Goal: Task Accomplishment & Management: Use online tool/utility

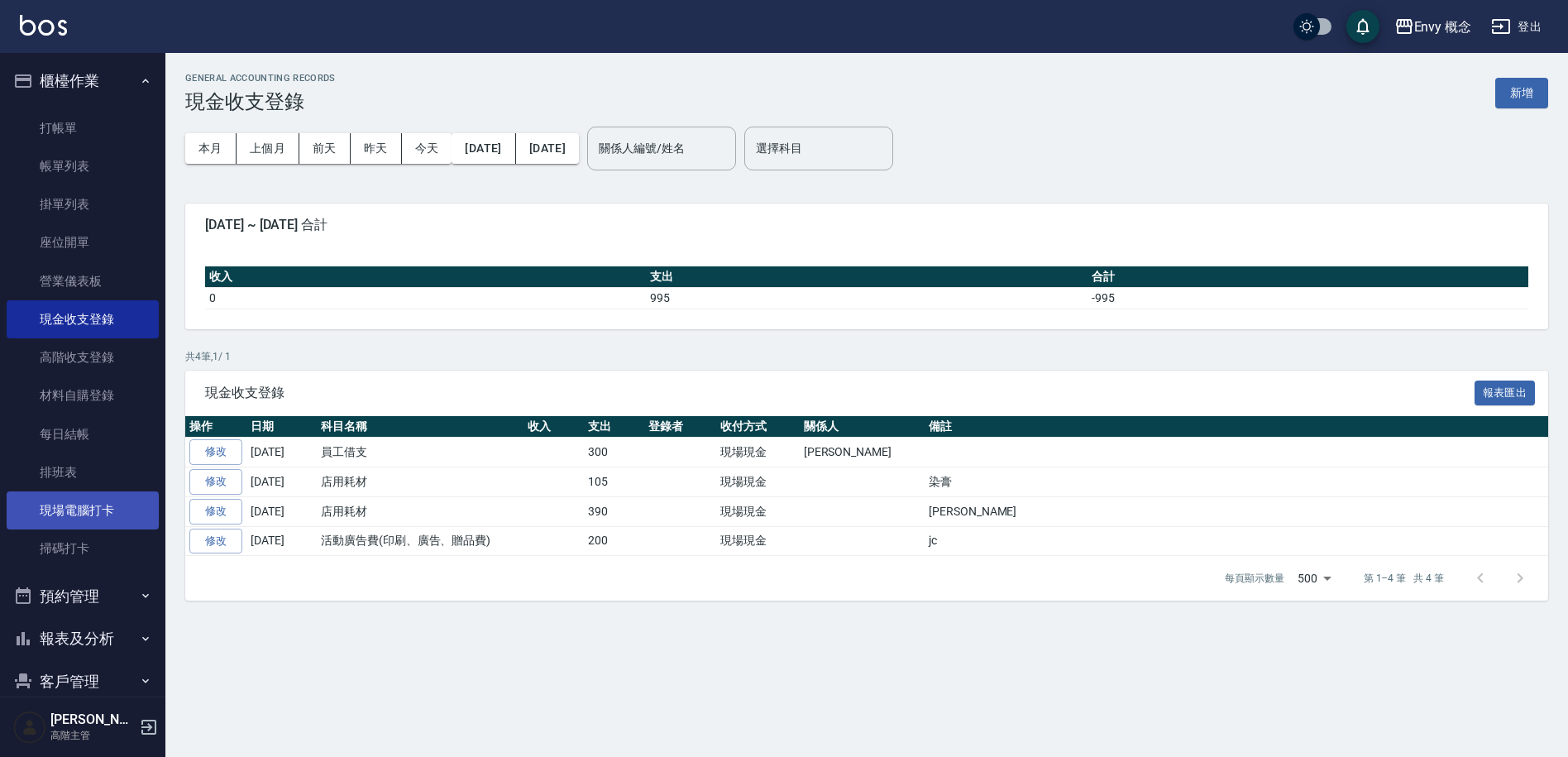
click at [95, 514] on link "現場電腦打卡" at bounding box center [82, 510] width 152 height 38
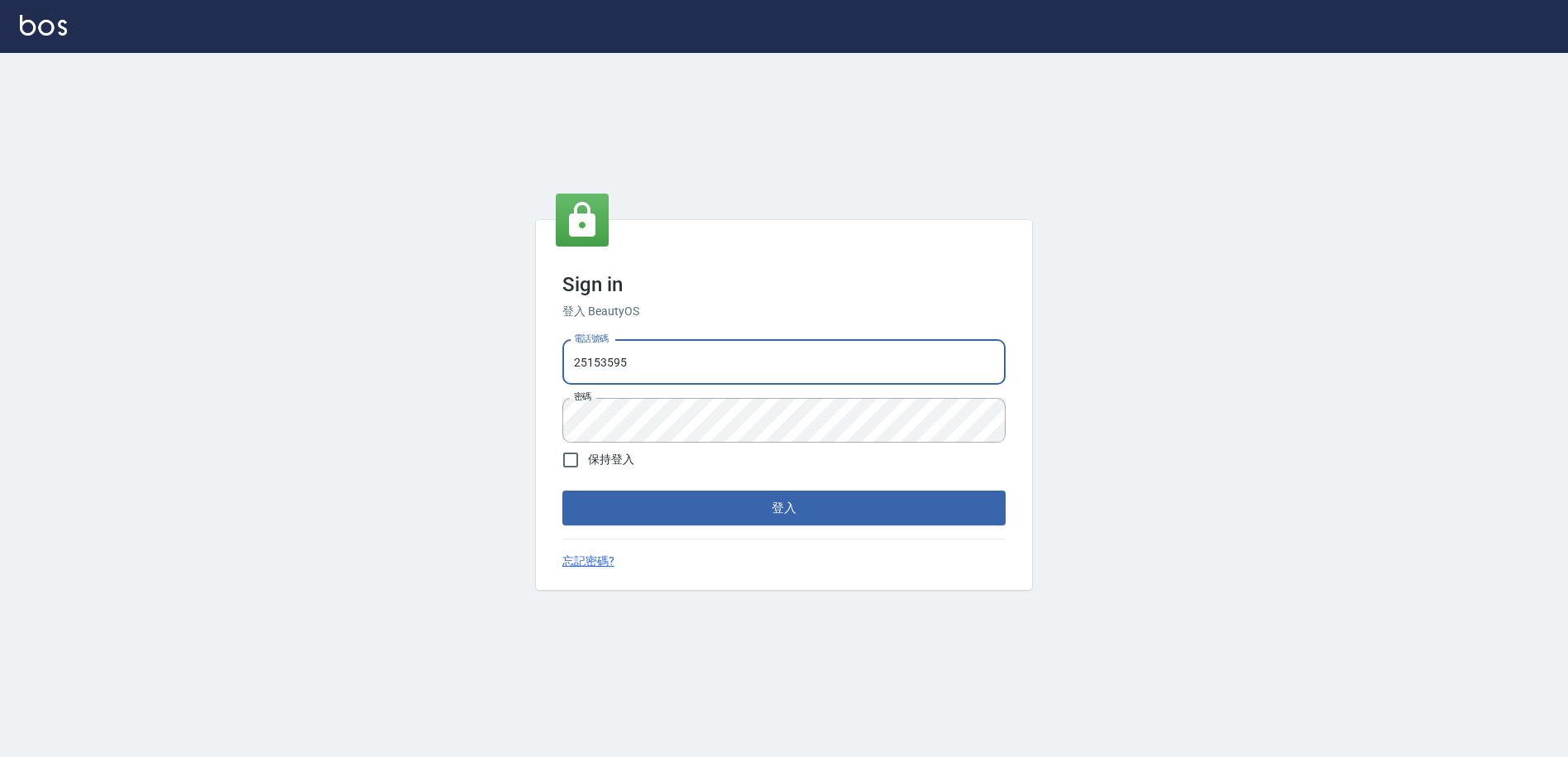
click at [790, 343] on input "25153595" at bounding box center [784, 362] width 443 height 45
click at [789, 344] on input "25153595" at bounding box center [784, 362] width 443 height 45
click at [785, 354] on input "25153595" at bounding box center [784, 362] width 443 height 45
click at [784, 355] on input "25153595" at bounding box center [784, 362] width 443 height 45
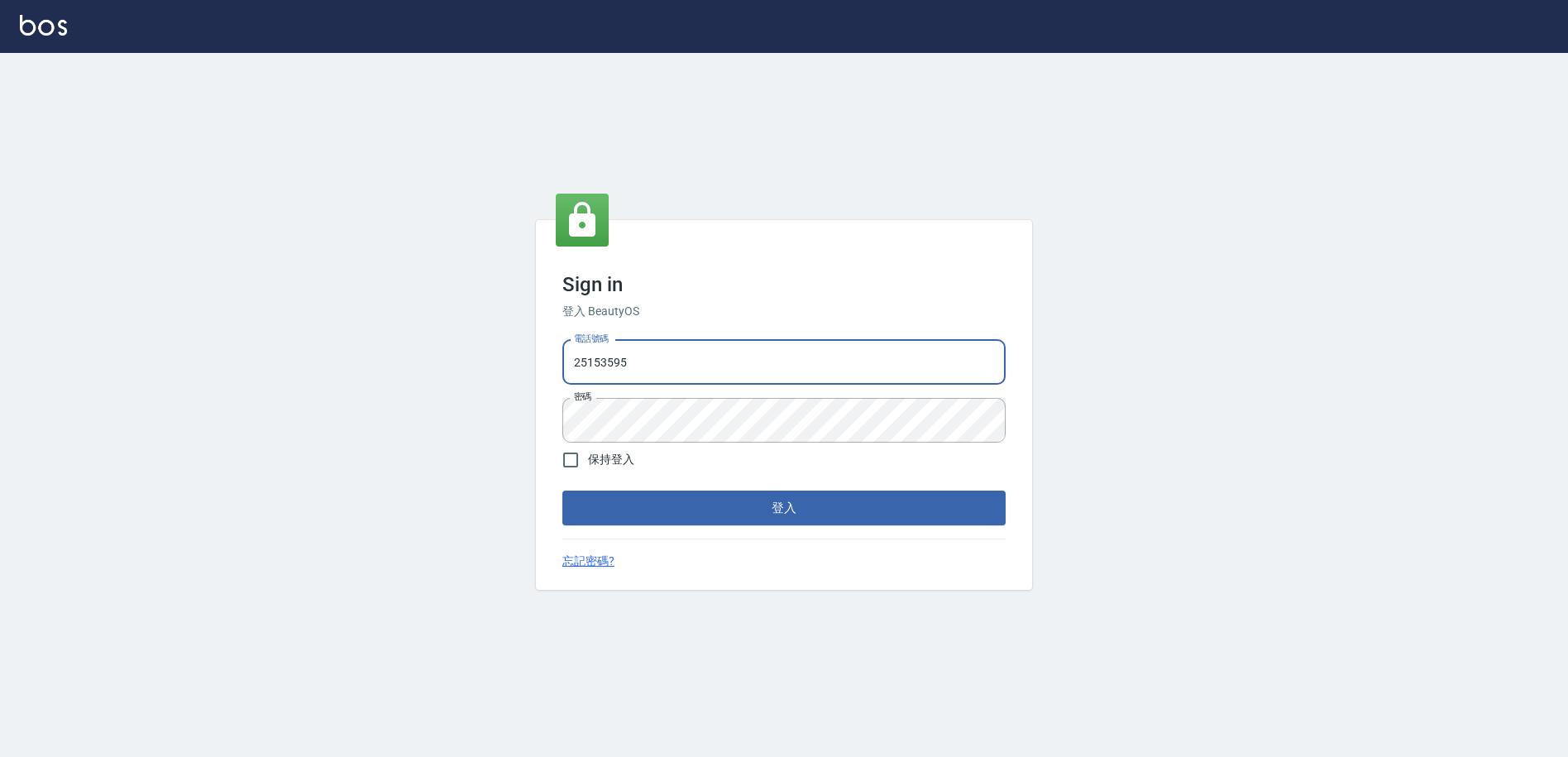
click at [782, 359] on input "25153595" at bounding box center [784, 362] width 443 height 45
type input "2"
type input "0930889212"
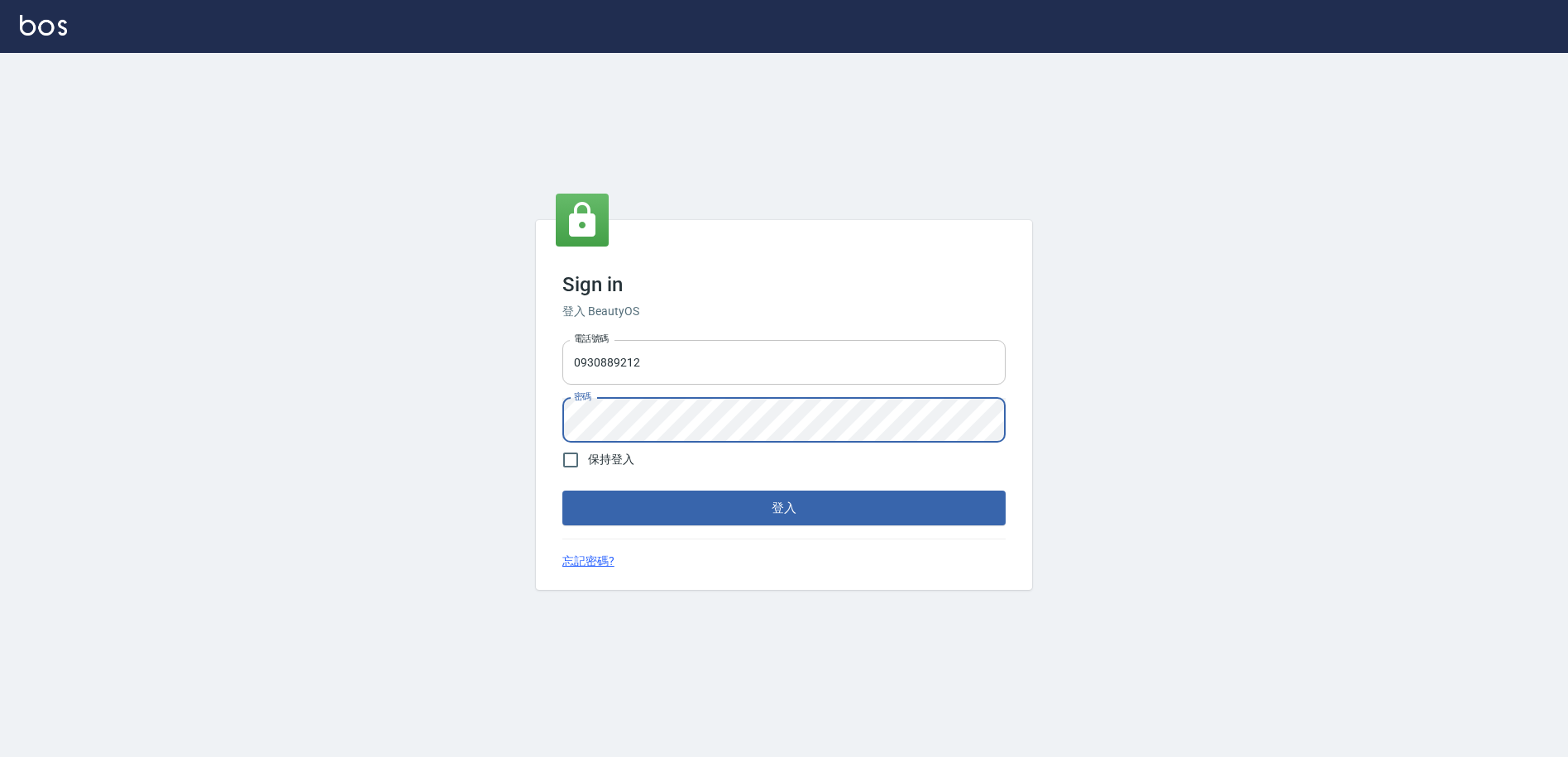
click at [562, 490] on button "登入" at bounding box center [784, 508] width 443 height 35
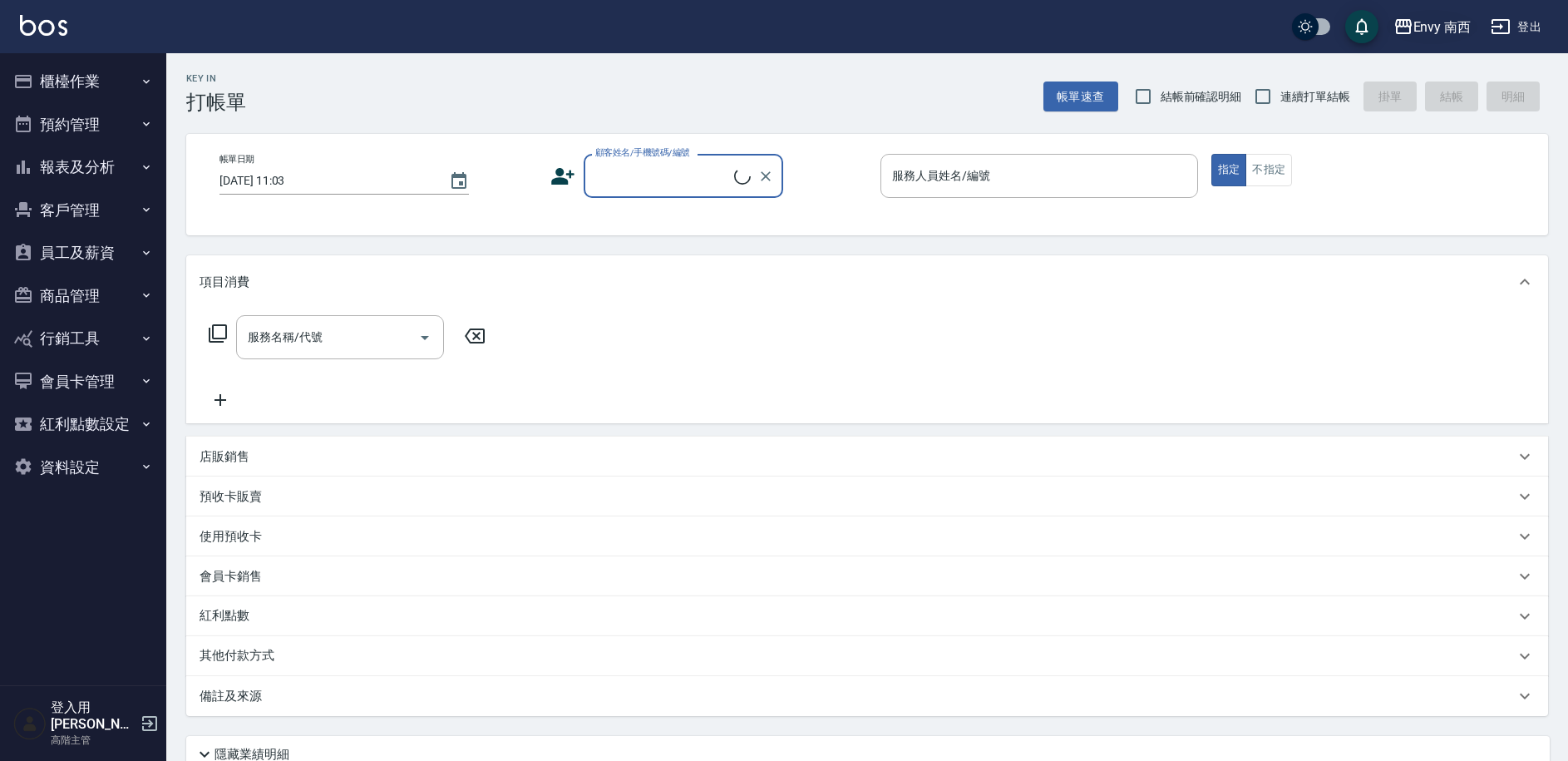
click at [1461, 22] on div "Envy 南西" at bounding box center [1443, 27] width 58 height 21
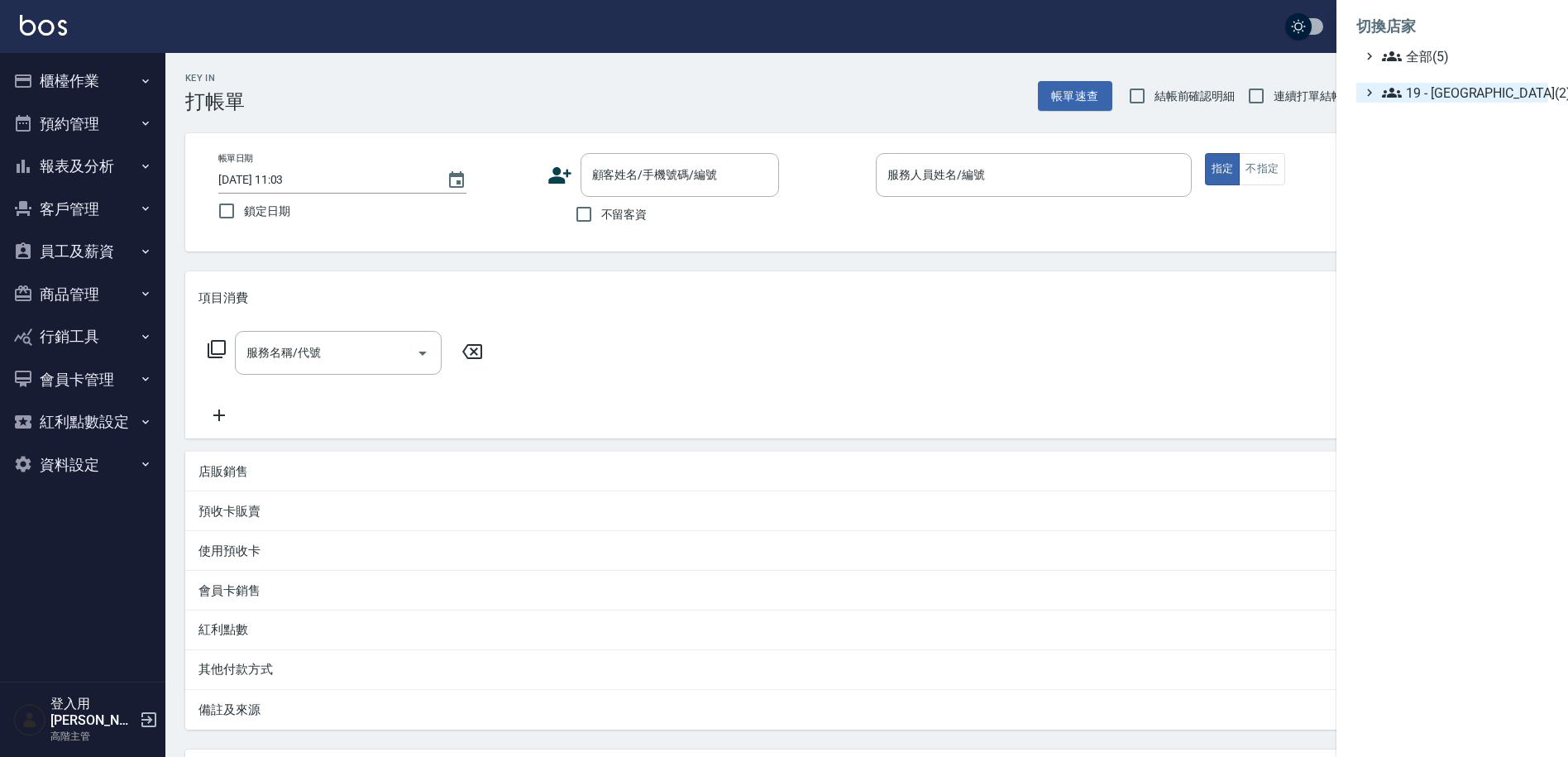
click at [1429, 101] on span "19 - 新城區(2)" at bounding box center [1462, 92] width 159 height 20
click at [1458, 148] on span "19.02 - ENVY(3)" at bounding box center [1469, 140] width 143 height 20
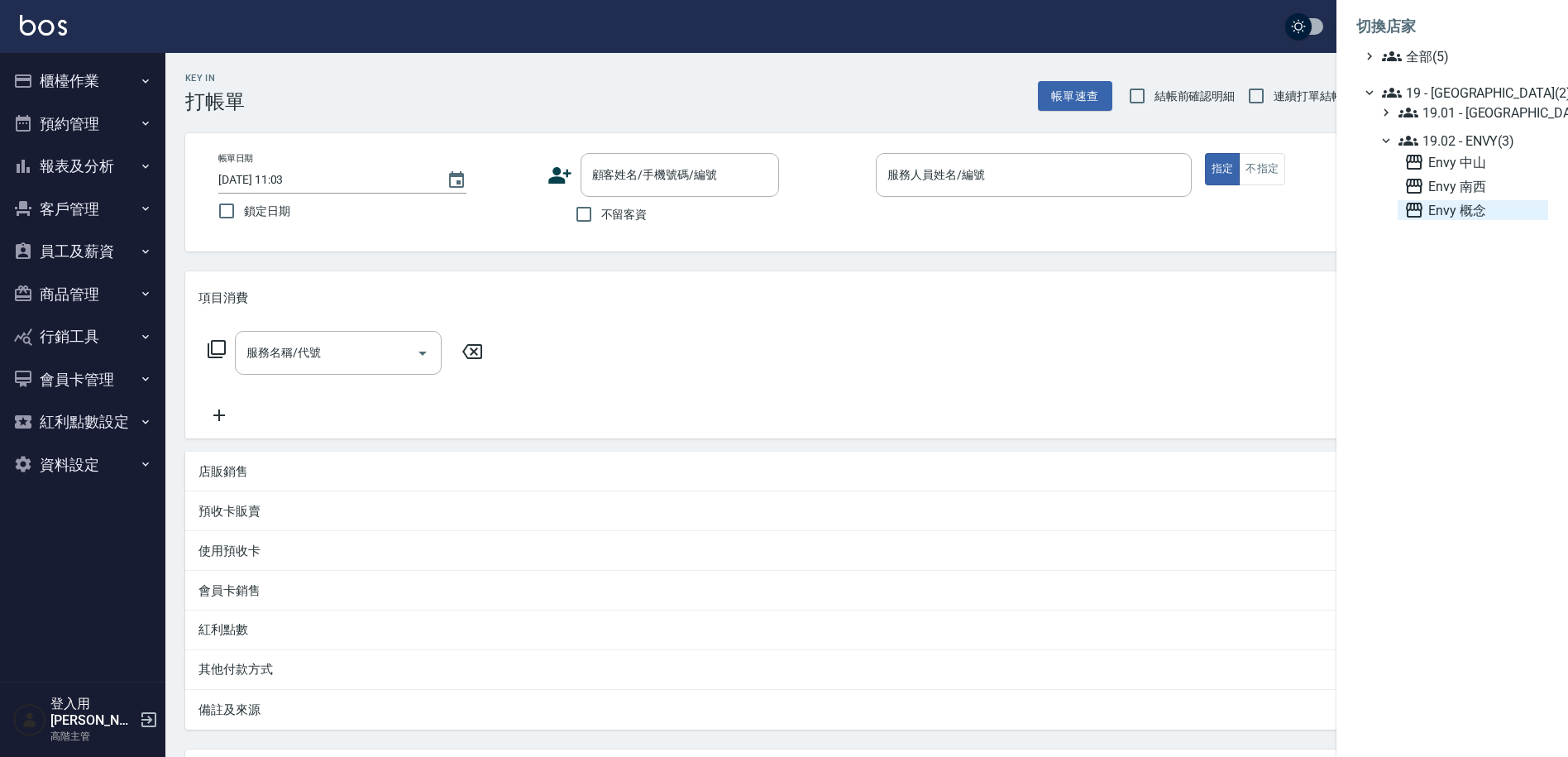
click at [1454, 212] on span "Envy 概念" at bounding box center [1472, 210] width 137 height 20
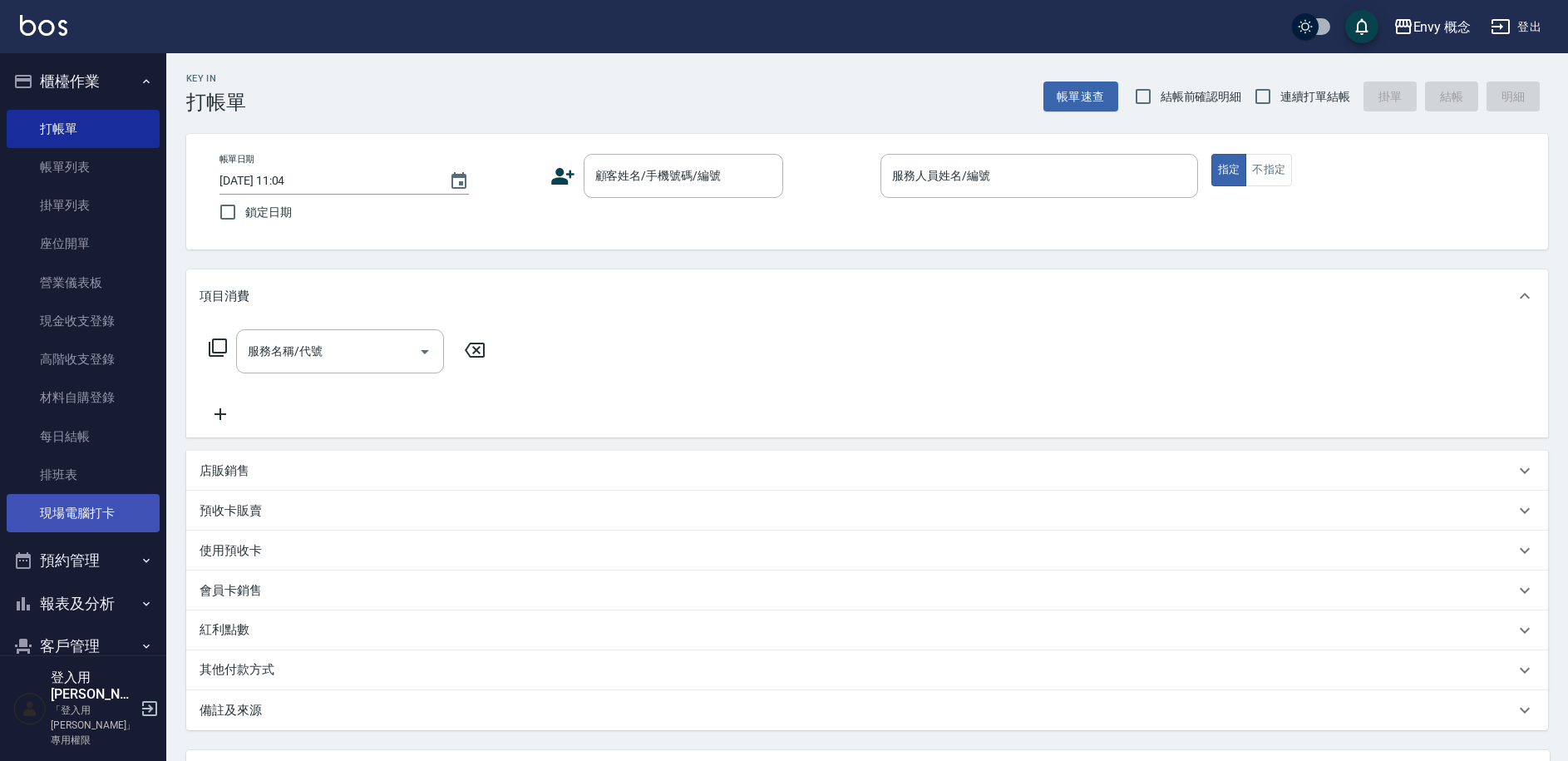
click at [85, 518] on link "現場電腦打卡" at bounding box center [83, 513] width 153 height 39
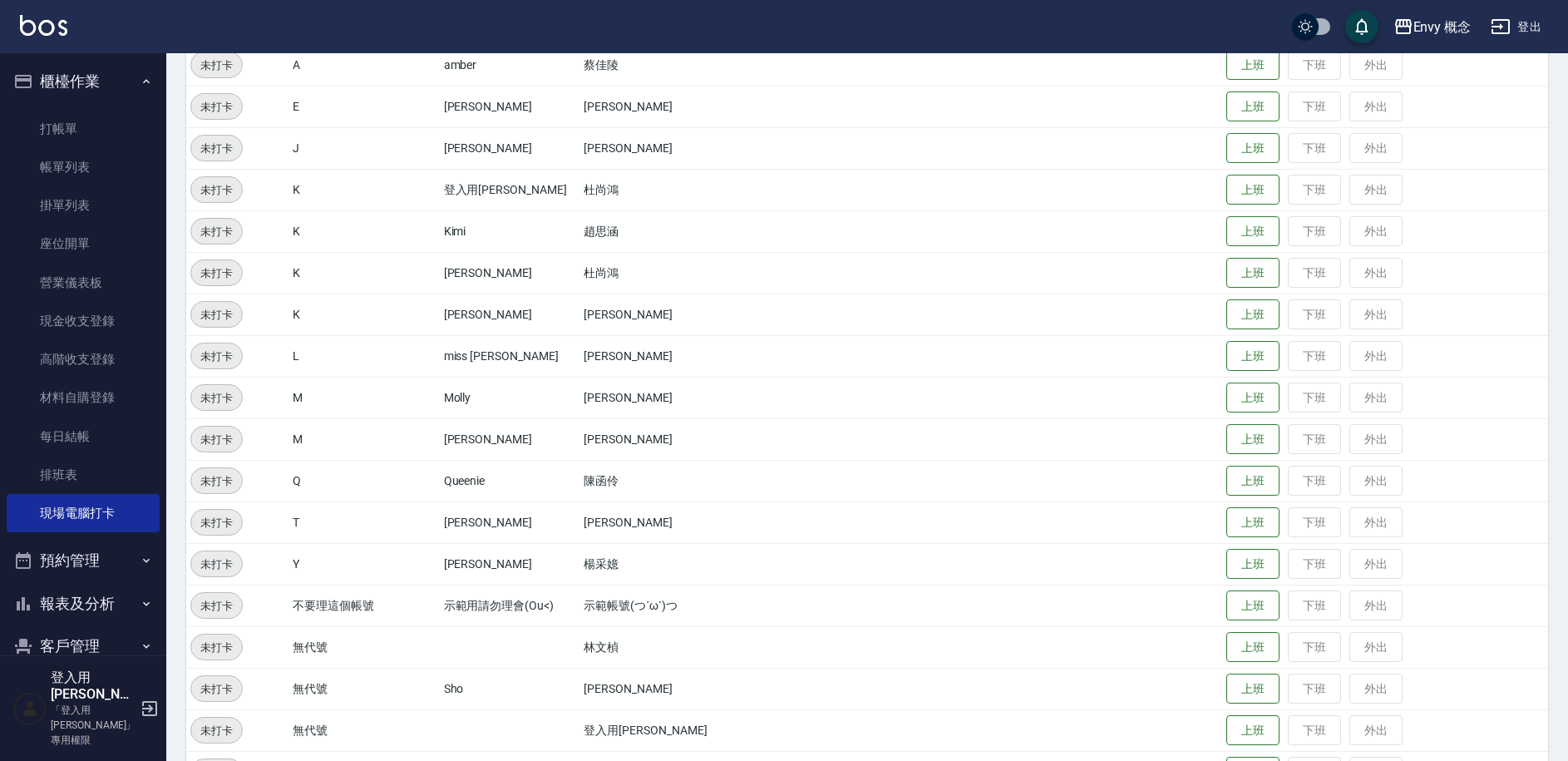
scroll to position [318, 0]
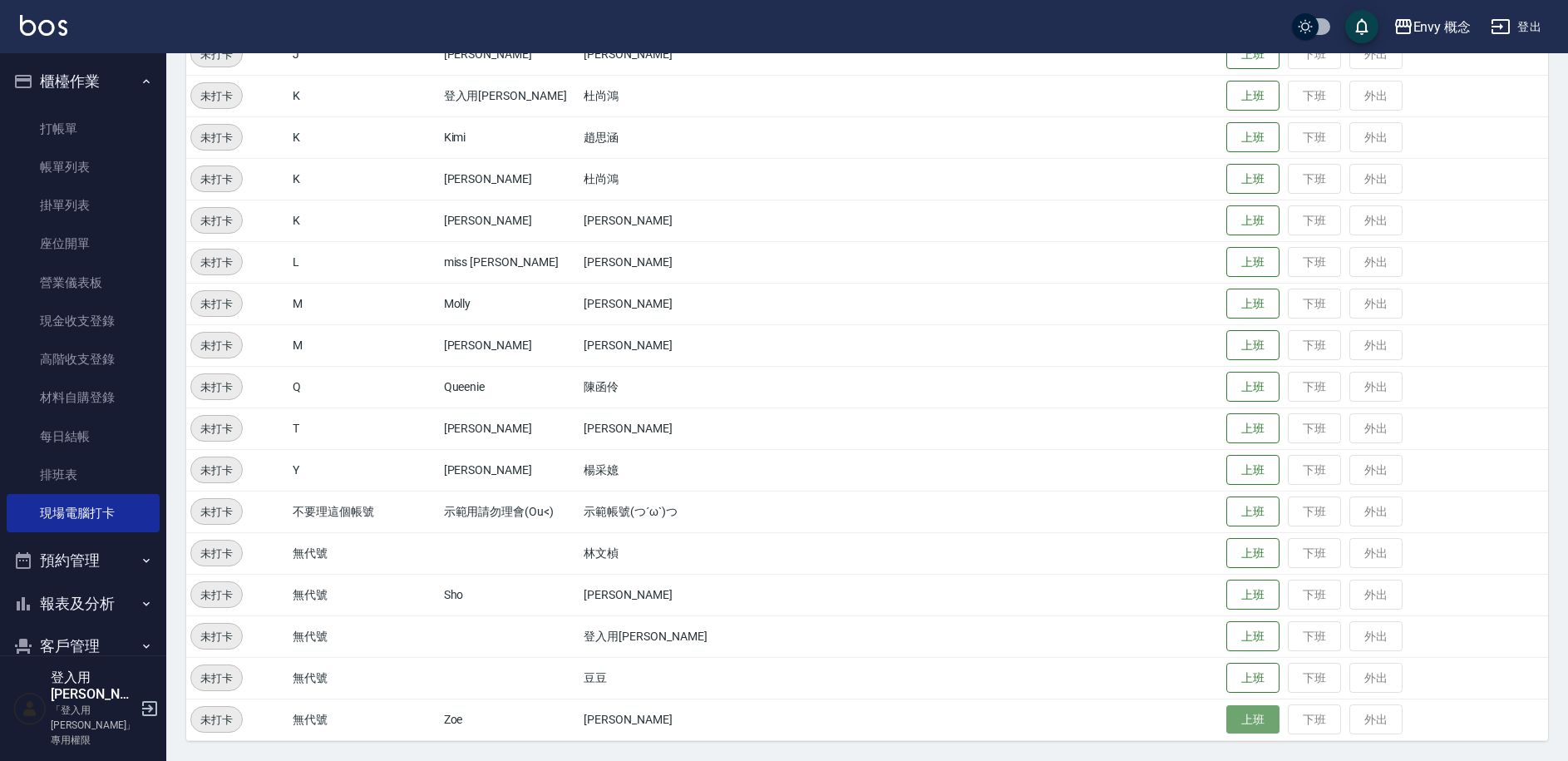
click at [1236, 719] on button "上班" at bounding box center [1253, 720] width 53 height 29
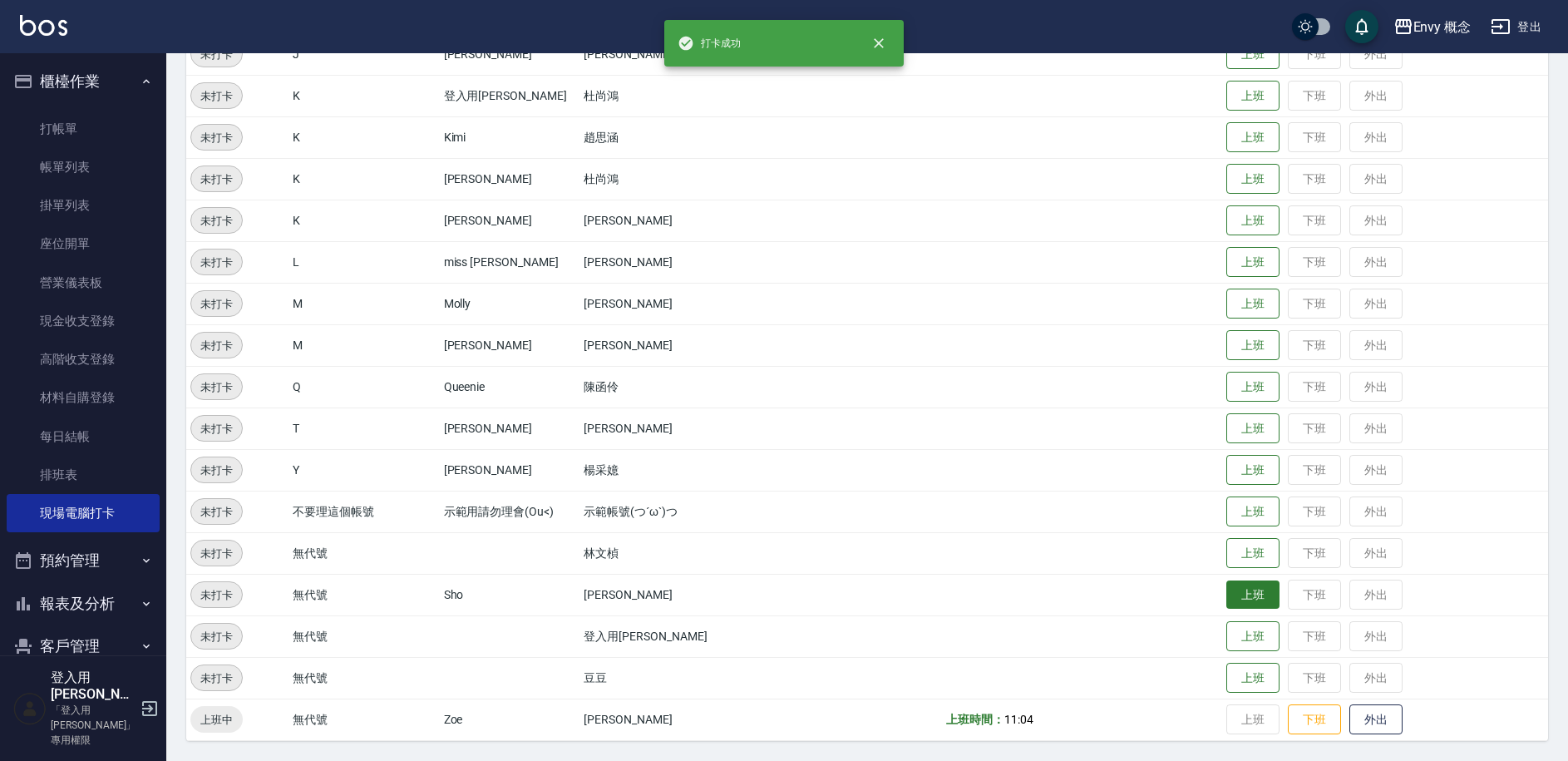
click at [1231, 606] on button "上班" at bounding box center [1253, 595] width 53 height 29
click at [1229, 562] on button "上班" at bounding box center [1253, 554] width 53 height 29
